Goal: Transaction & Acquisition: Purchase product/service

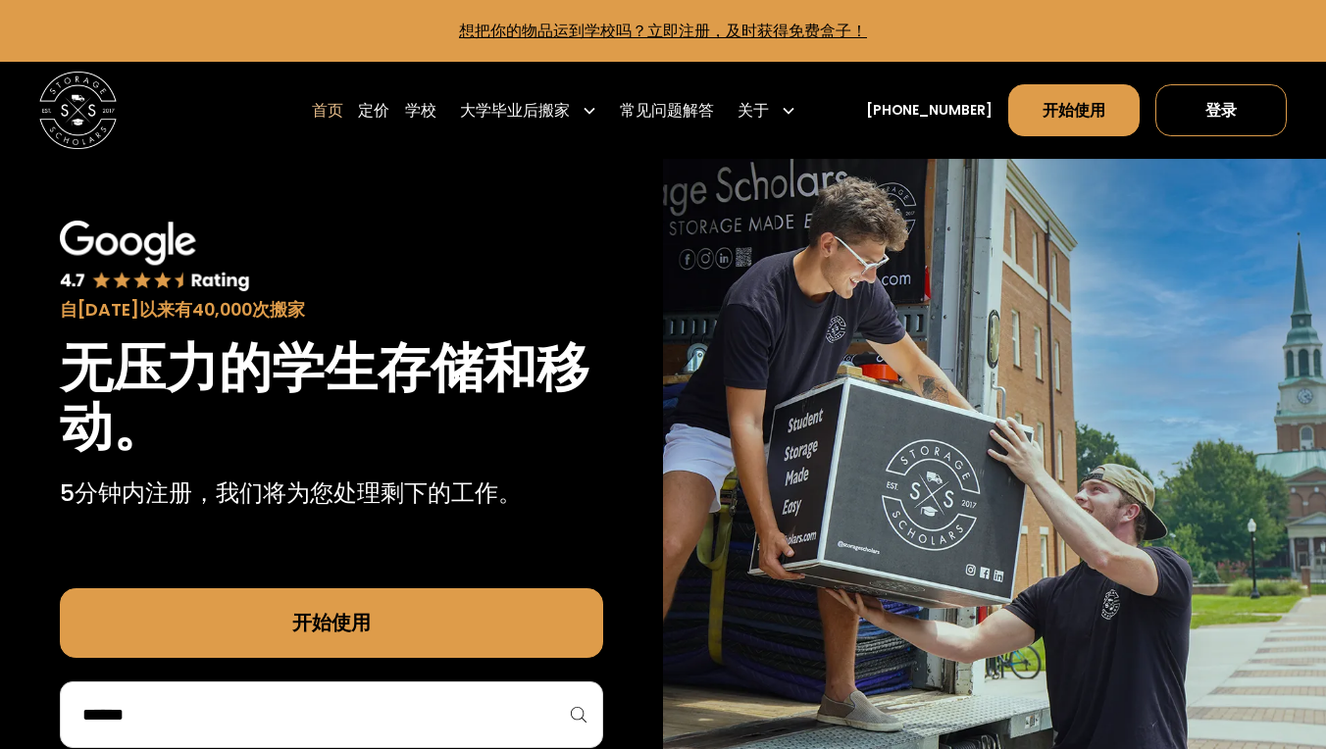
click at [357, 698] on input "search" at bounding box center [331, 714] width 502 height 33
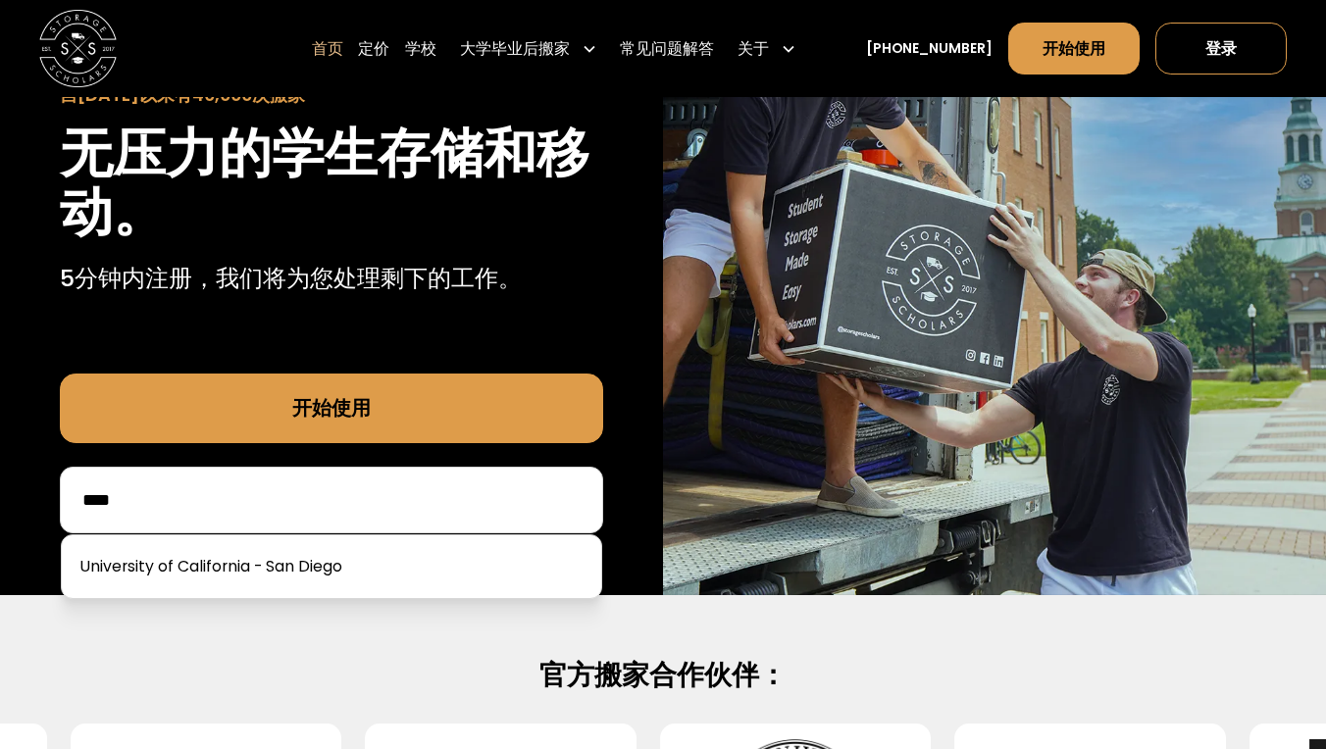
scroll to position [253, 0]
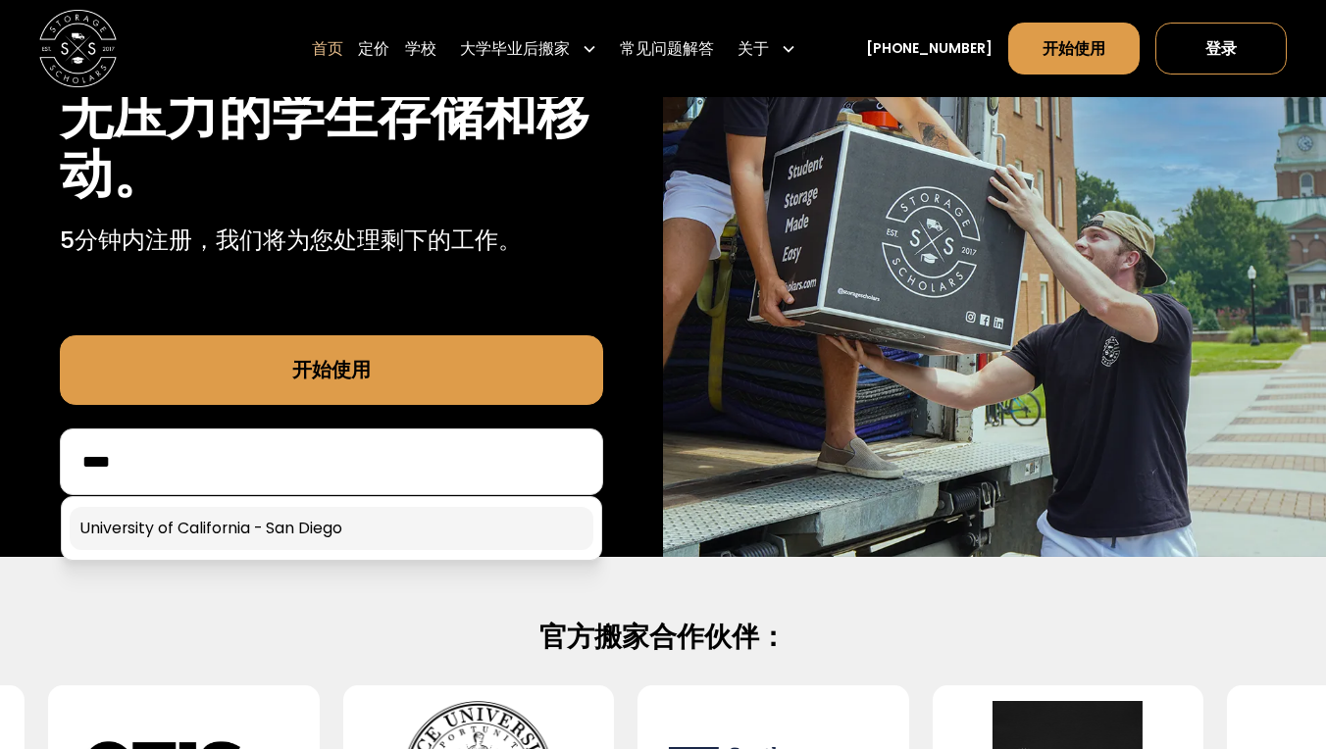
type input "****"
click at [314, 540] on link at bounding box center [332, 528] width 524 height 43
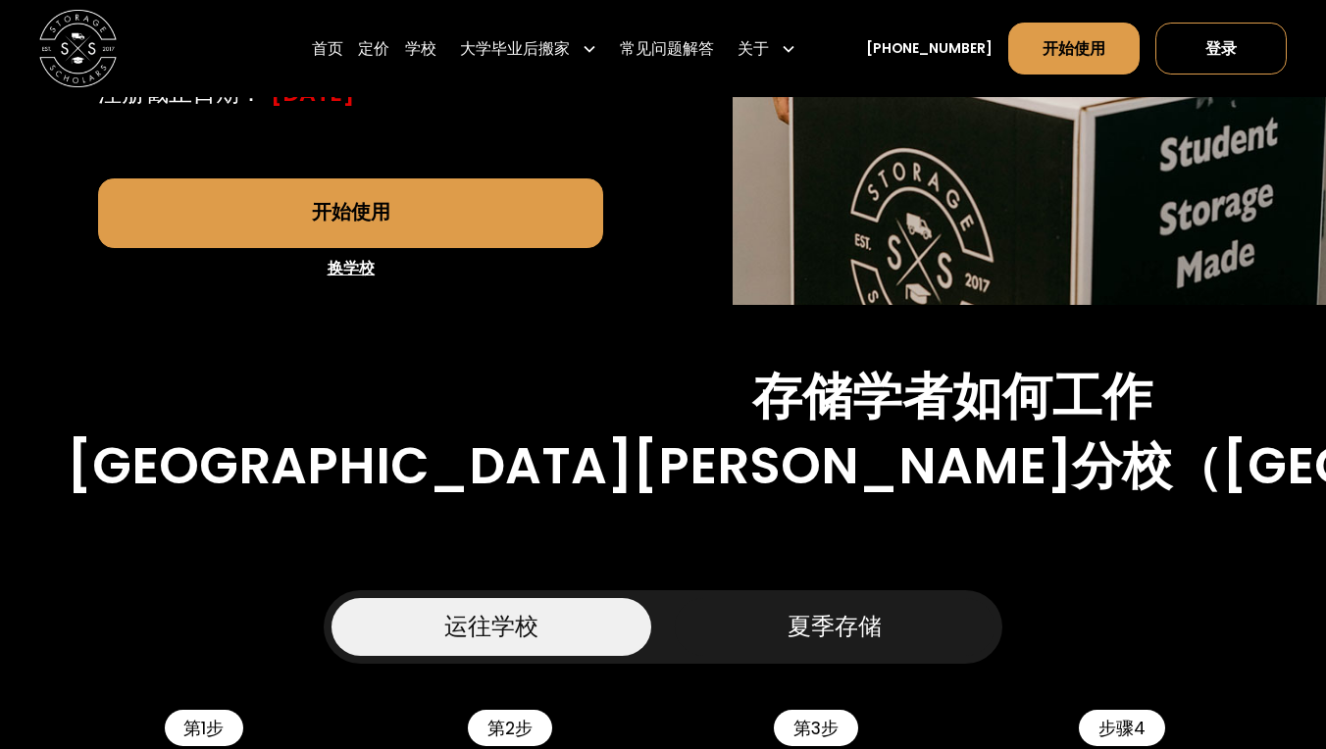
scroll to position [723, 0]
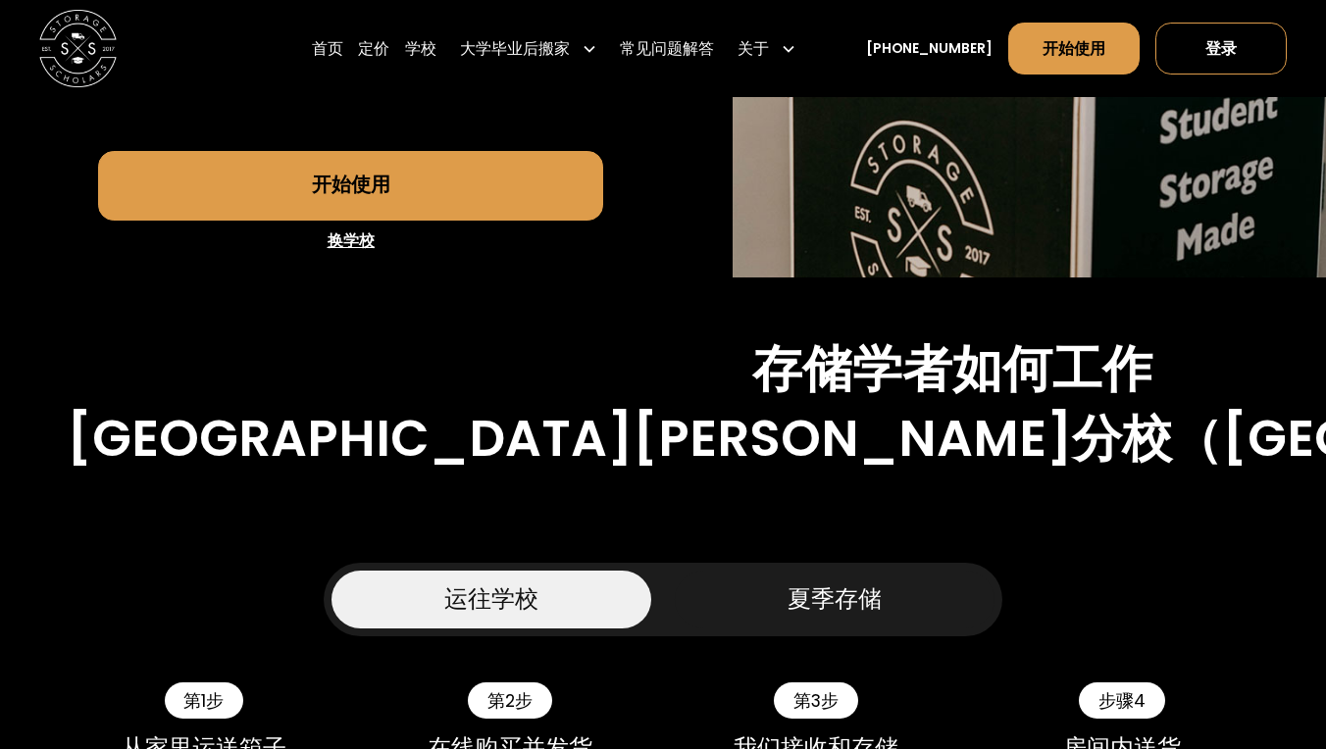
click at [835, 582] on div "夏季存储" at bounding box center [834, 599] width 94 height 35
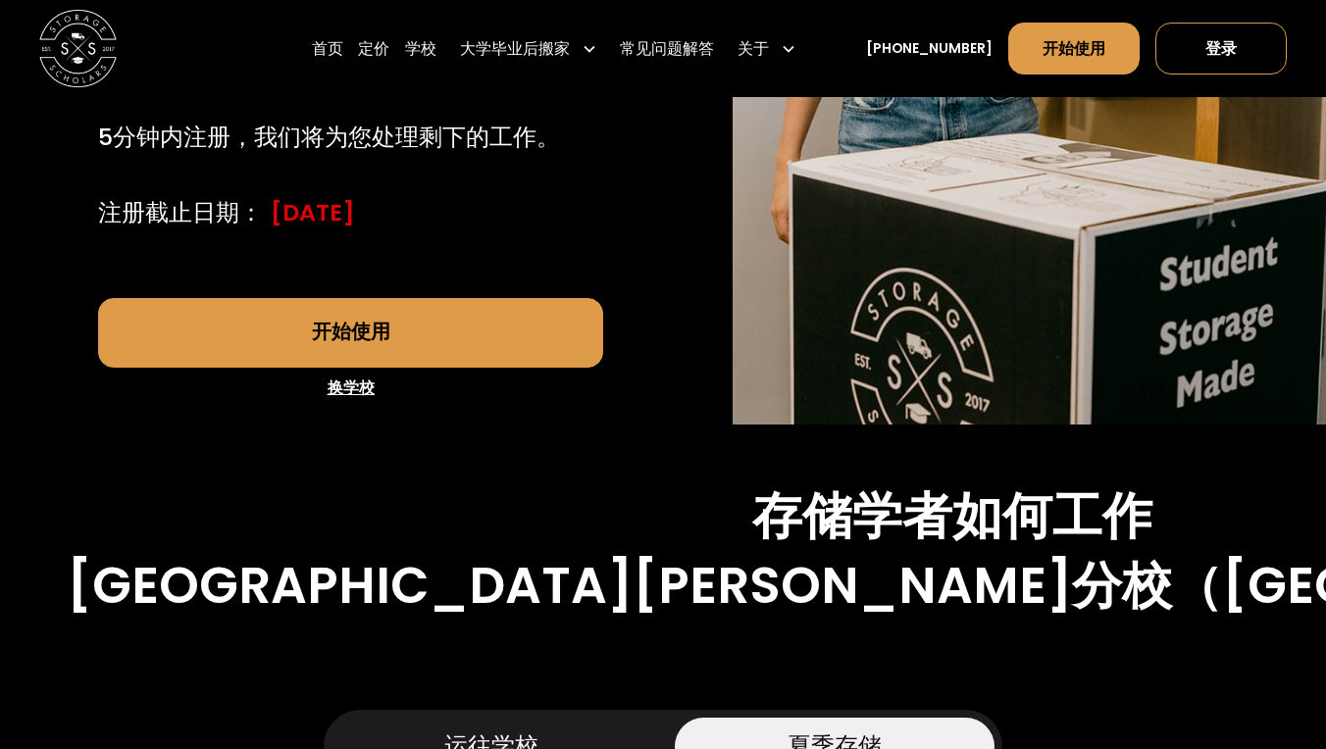
scroll to position [403, 0]
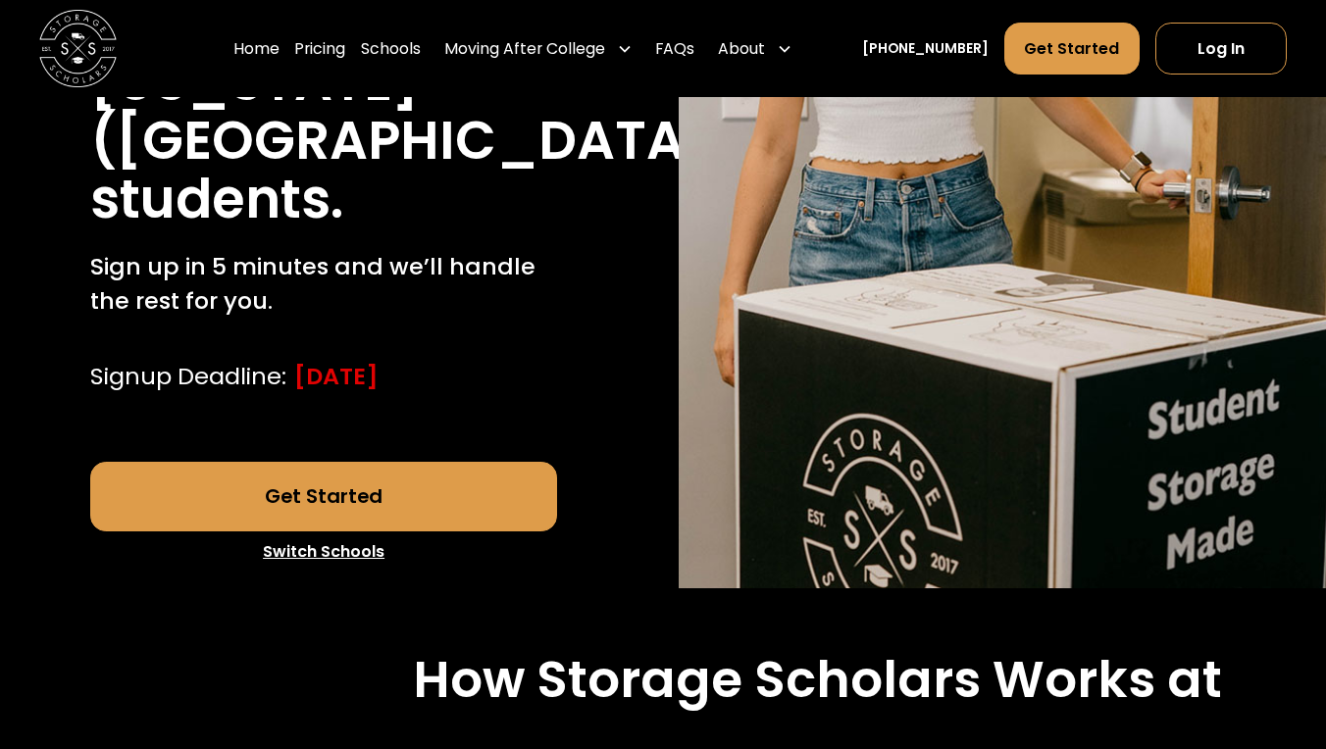
scroll to position [510, 0]
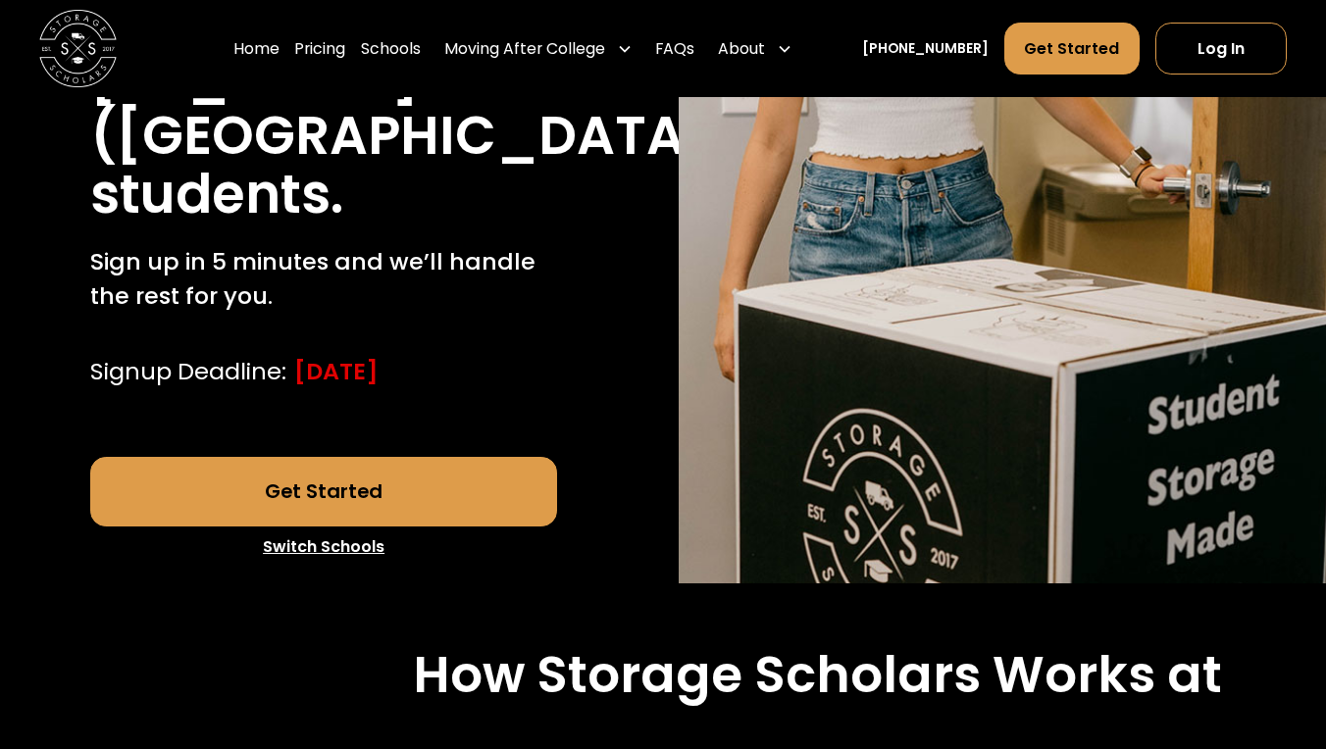
click at [278, 500] on link "Get Started" at bounding box center [323, 492] width 466 height 70
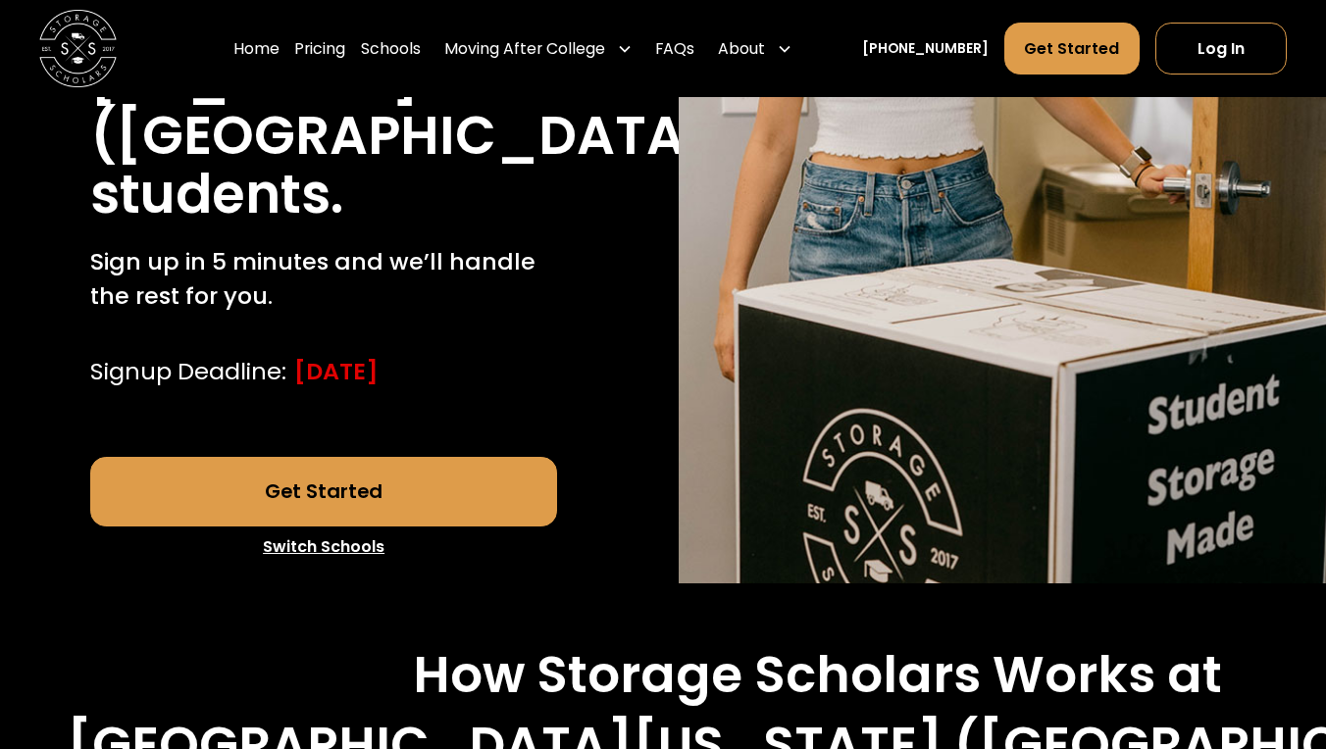
click at [399, 466] on link "Get Started" at bounding box center [323, 492] width 466 height 70
